Goal: Obtain resource: Obtain resource

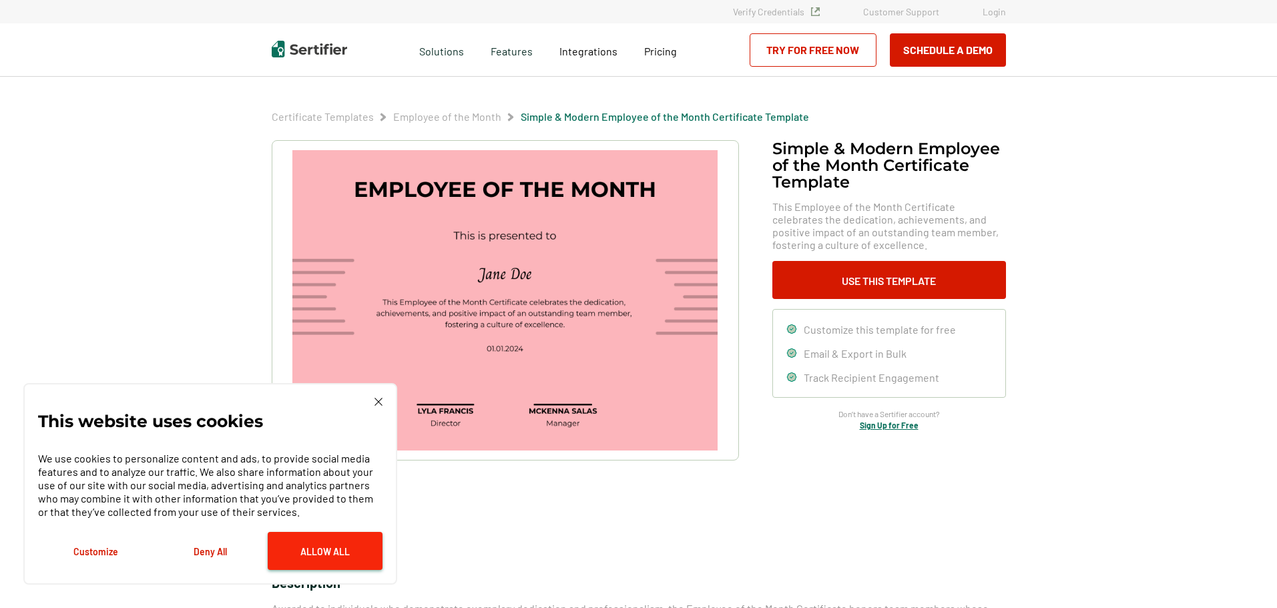
click at [300, 560] on button "Allow All" at bounding box center [325, 551] width 115 height 38
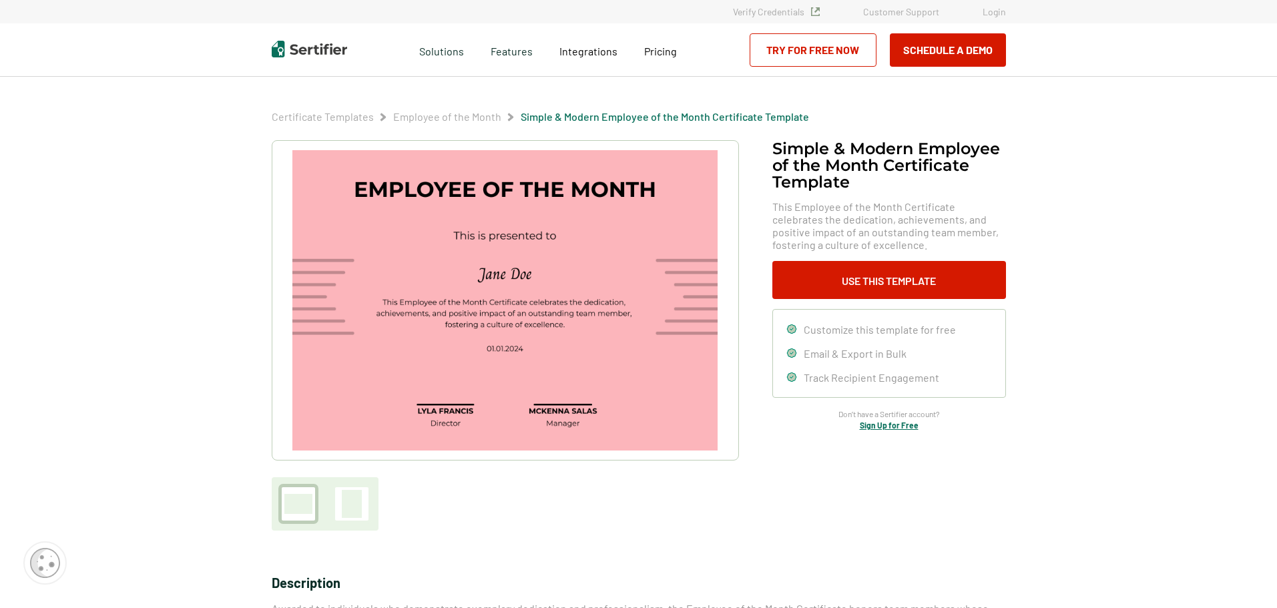
click at [832, 258] on div "Simple & Modern Employee of the Month Certificate Template This Employee of the…" at bounding box center [889, 285] width 234 height 290
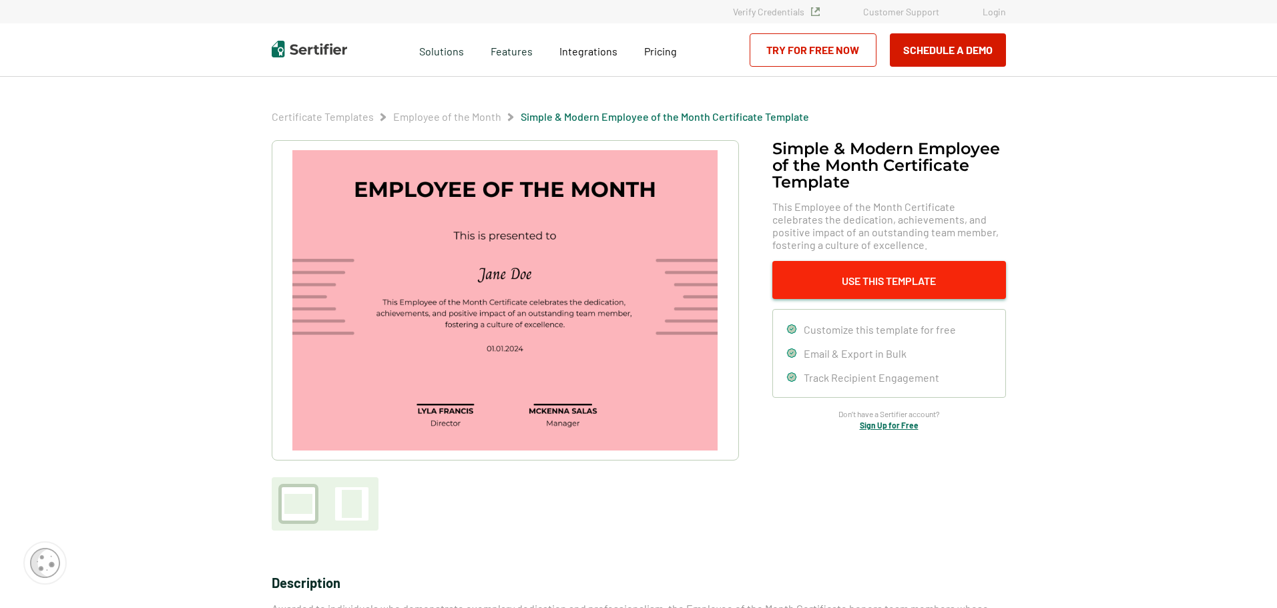
click at [858, 279] on button "Use This Template" at bounding box center [889, 280] width 234 height 38
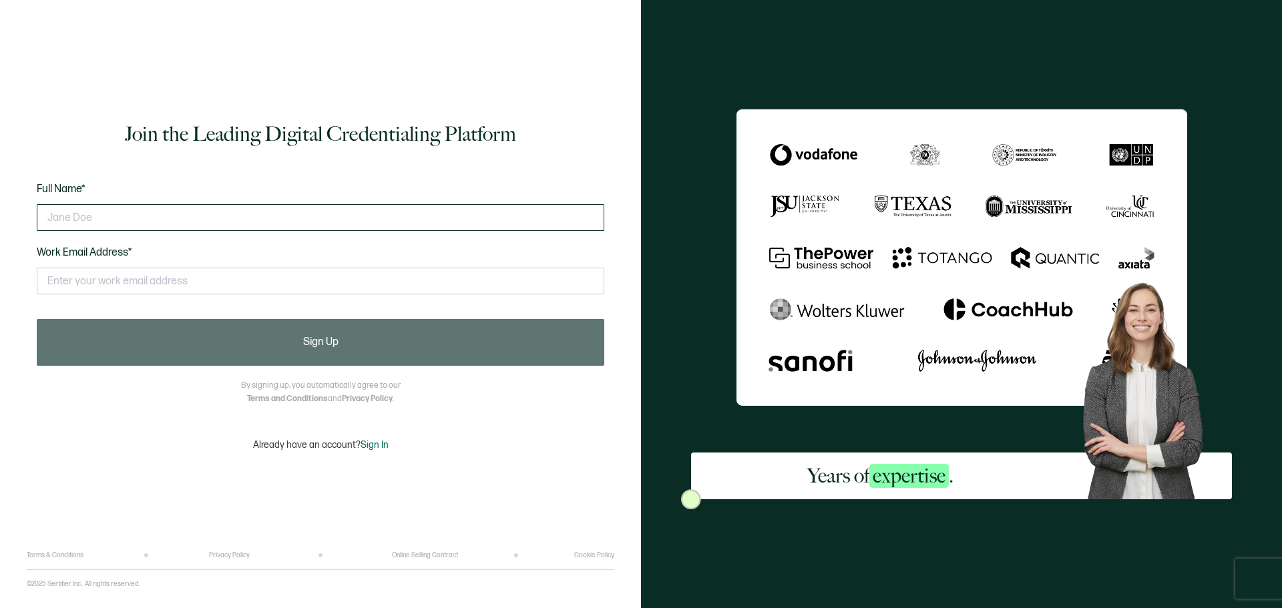
click at [146, 226] on input "text" at bounding box center [320, 217] width 567 height 27
